Goal: Use online tool/utility

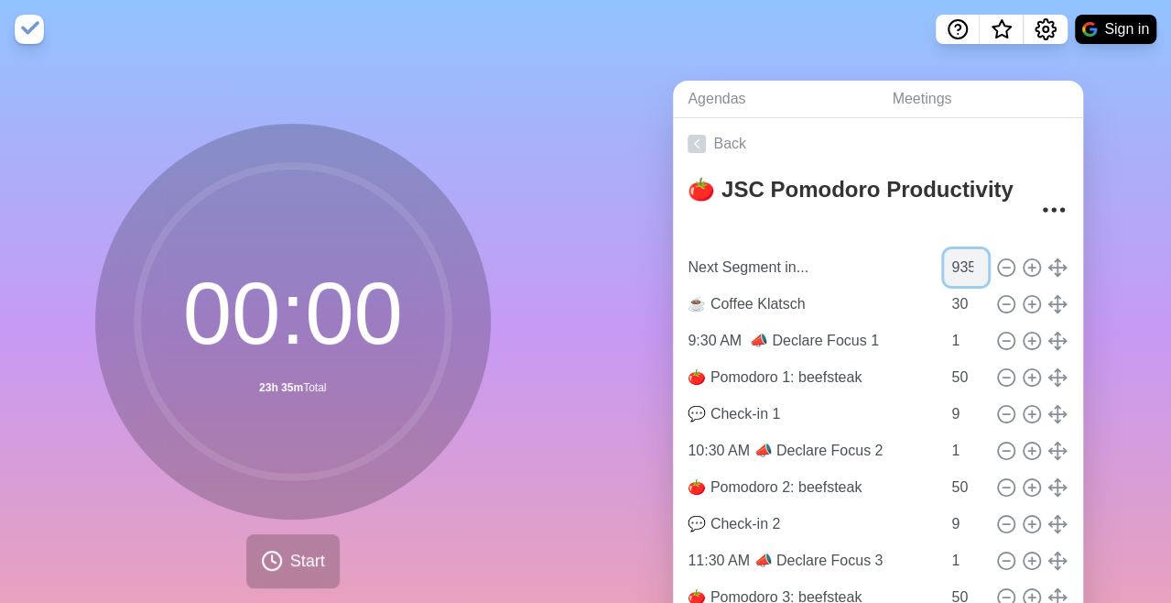
click at [944, 266] on input "935" at bounding box center [966, 267] width 44 height 37
type input "26"
click at [290, 572] on span "Start" at bounding box center [307, 561] width 35 height 25
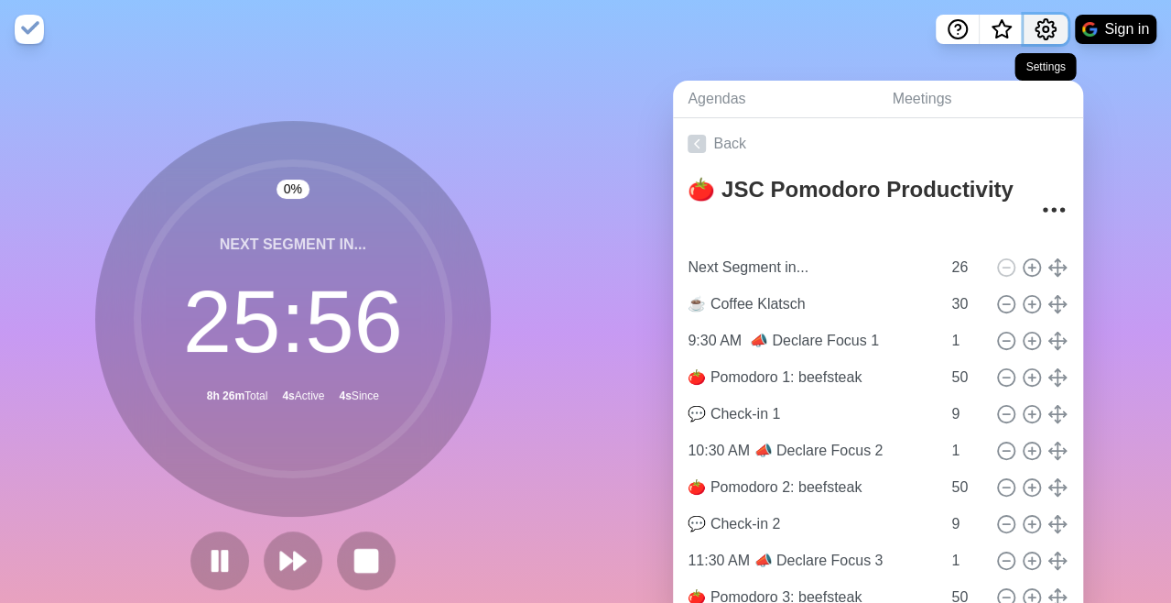
click at [1039, 30] on icon "Settings" at bounding box center [1046, 29] width 22 height 22
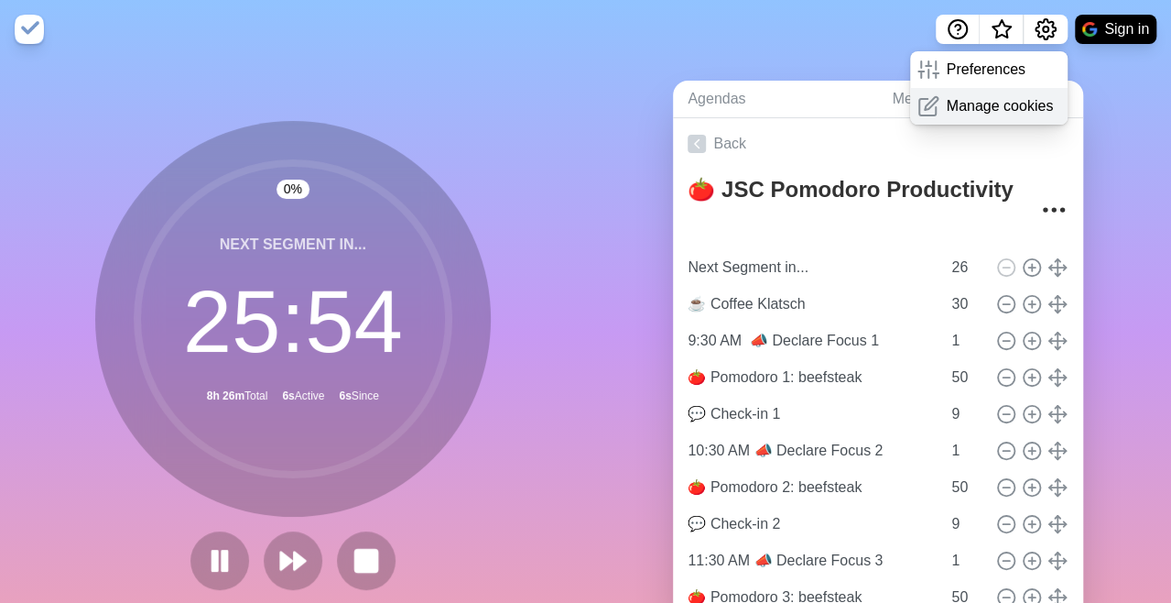
click at [1018, 98] on p "Manage cookies" at bounding box center [1000, 106] width 107 height 22
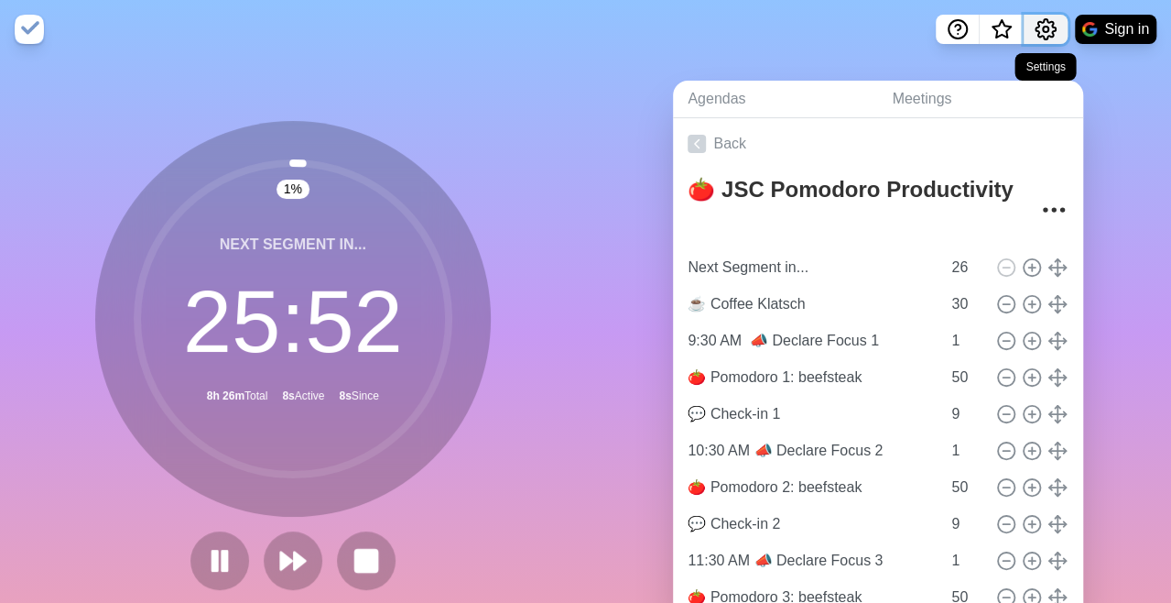
click at [1046, 27] on circle "Settings" at bounding box center [1045, 29] width 5 height 5
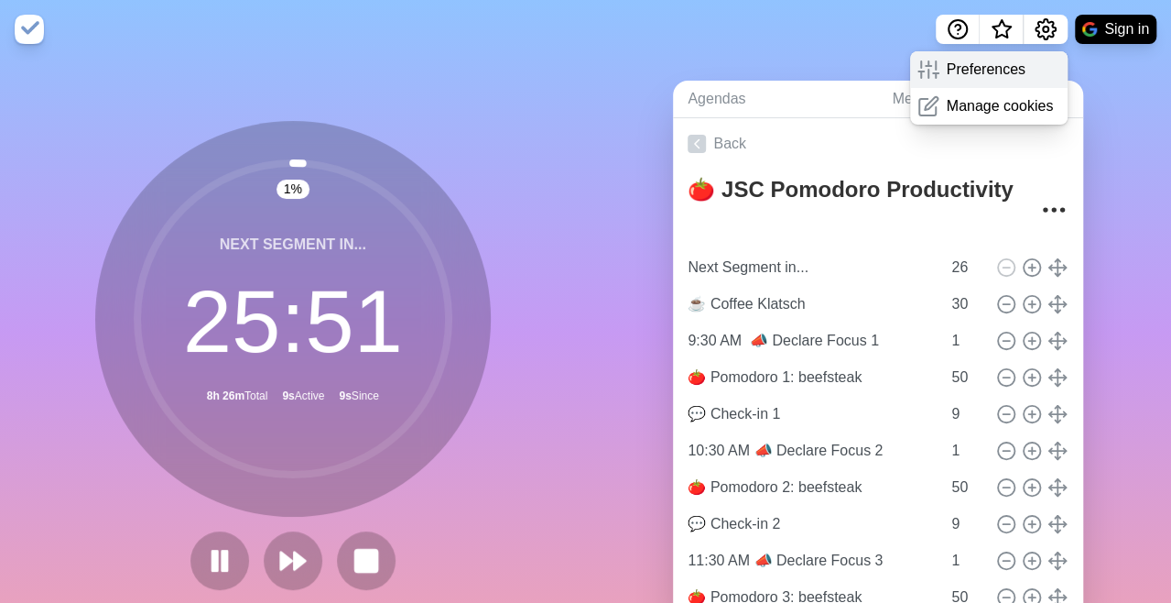
click at [1033, 56] on div "Preferences" at bounding box center [989, 69] width 158 height 37
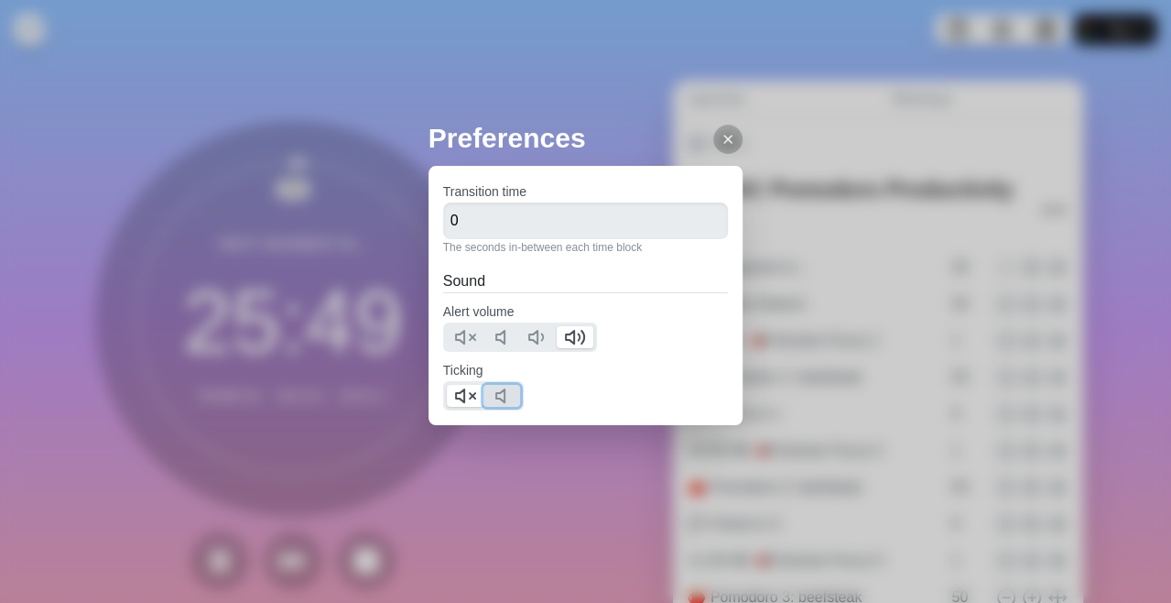
click at [505, 398] on icon at bounding box center [505, 396] width 22 height 22
click at [463, 395] on polygon at bounding box center [460, 395] width 8 height 13
click at [721, 139] on icon at bounding box center [728, 139] width 15 height 15
